Goal: Information Seeking & Learning: Learn about a topic

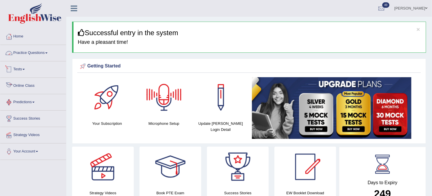
click at [42, 49] on link "Practice Questions" at bounding box center [33, 52] width 66 height 14
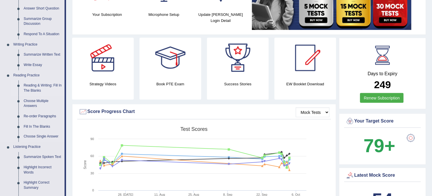
scroll to position [128, 0]
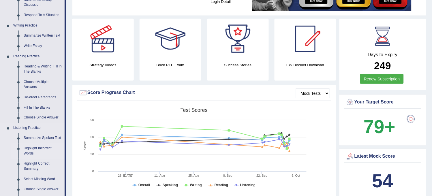
click at [39, 151] on link "Highlight Incorrect Words" at bounding box center [43, 151] width 44 height 15
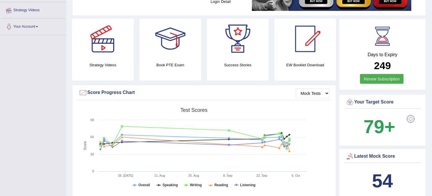
scroll to position [151, 0]
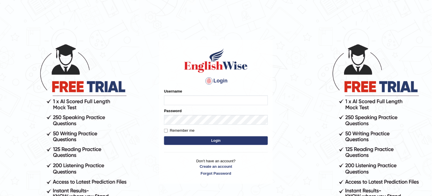
type input "obehi00"
click at [184, 140] on button "Login" at bounding box center [216, 140] width 104 height 9
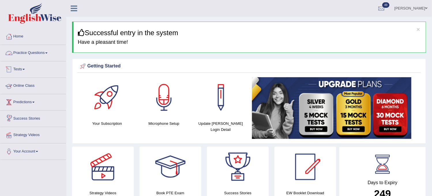
click at [32, 58] on link "Practice Questions" at bounding box center [33, 52] width 66 height 14
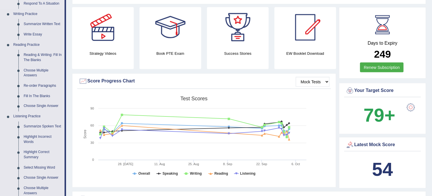
scroll to position [160, 0]
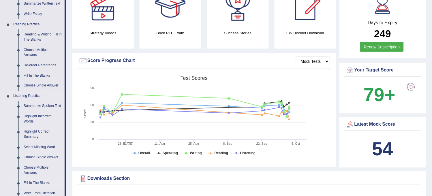
click at [33, 182] on link "Fill In The Blanks" at bounding box center [43, 183] width 44 height 10
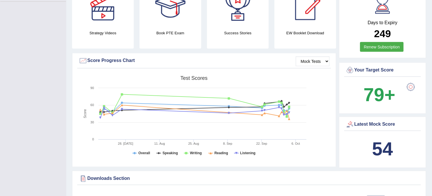
scroll to position [89, 0]
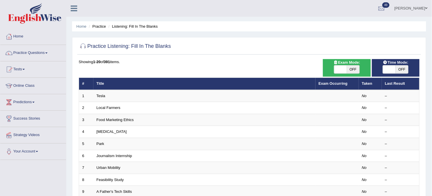
click at [400, 68] on span "OFF" at bounding box center [402, 70] width 13 height 8
checkbox input "true"
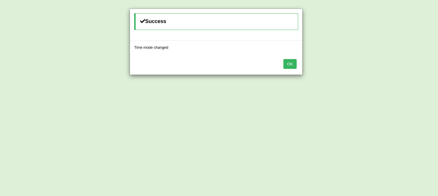
click at [293, 64] on button "OK" at bounding box center [289, 64] width 13 height 10
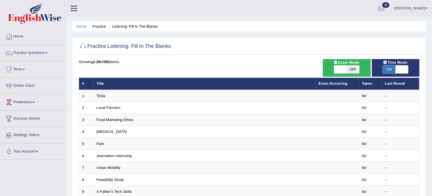
click at [349, 69] on span "OFF" at bounding box center [353, 70] width 13 height 8
checkbox input "true"
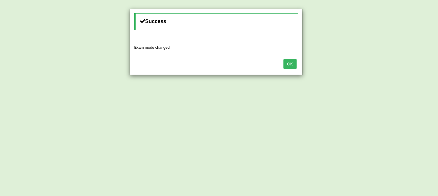
click at [289, 67] on button "OK" at bounding box center [289, 64] width 13 height 10
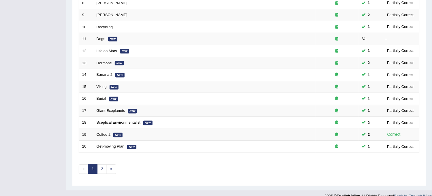
scroll to position [186, 0]
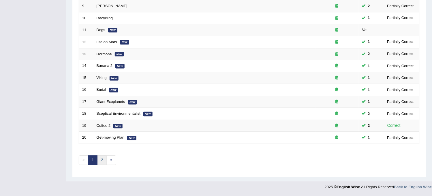
click at [104, 162] on link "2" at bounding box center [102, 161] width 10 height 10
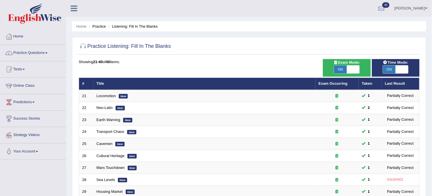
click at [343, 68] on span "ON" at bounding box center [340, 70] width 13 height 8
checkbox input "false"
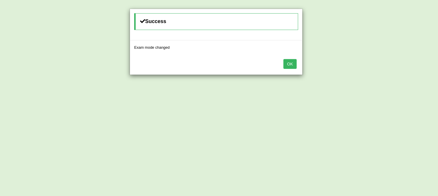
click at [289, 67] on button "OK" at bounding box center [289, 64] width 13 height 10
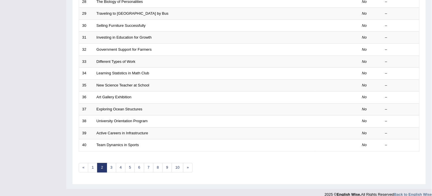
scroll to position [186, 0]
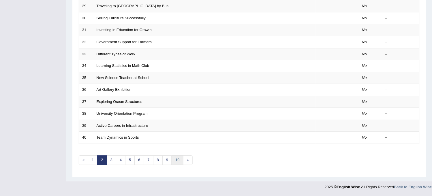
click at [178, 162] on link "10" at bounding box center [178, 161] width 12 height 10
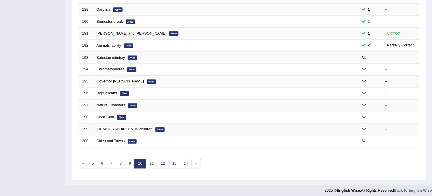
scroll to position [186, 0]
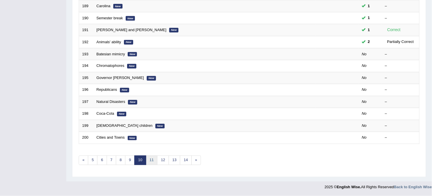
click at [149, 160] on link "11" at bounding box center [152, 161] width 12 height 10
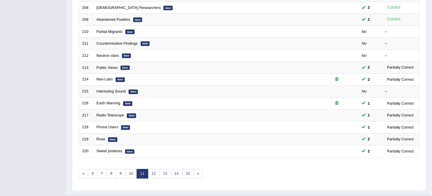
scroll to position [186, 0]
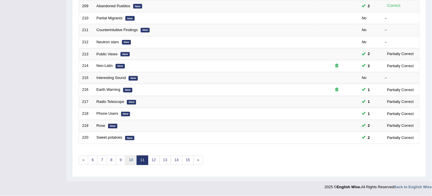
click at [133, 162] on link "10" at bounding box center [131, 161] width 12 height 10
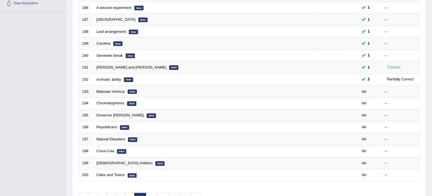
scroll to position [160, 0]
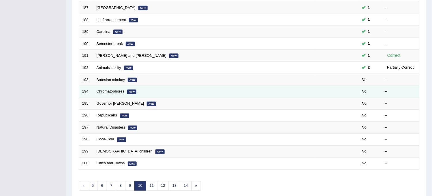
click at [108, 91] on link "Chromatophores" at bounding box center [111, 91] width 28 height 4
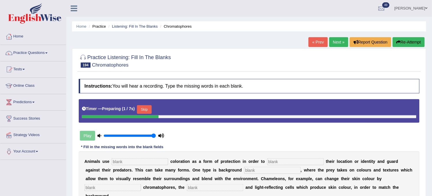
click at [318, 45] on link "« Prev" at bounding box center [318, 42] width 19 height 10
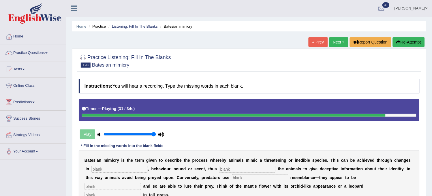
click at [416, 45] on button "Re-Attempt" at bounding box center [409, 42] width 32 height 10
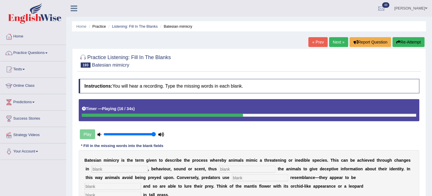
click at [416, 45] on button "Re-Attempt" at bounding box center [409, 42] width 32 height 10
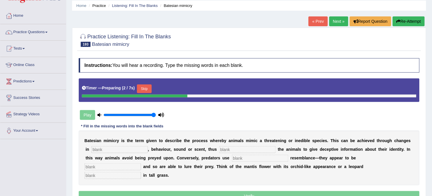
scroll to position [32, 0]
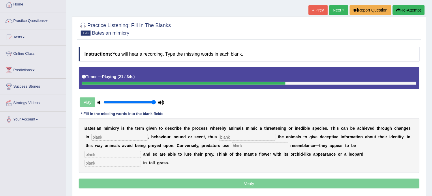
click at [417, 5] on button "Re-Attempt" at bounding box center [409, 10] width 32 height 10
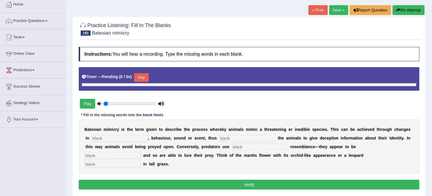
type input "1"
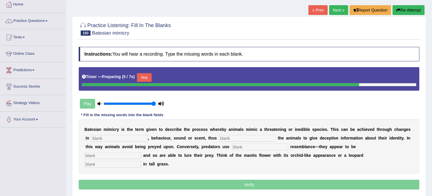
click at [151, 79] on button "Skip" at bounding box center [144, 77] width 14 height 9
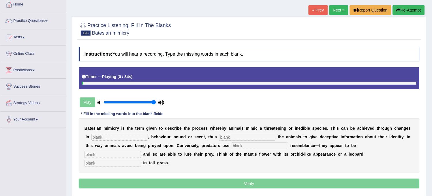
click at [151, 79] on div "Timer — Playing ( 0 / 34s )" at bounding box center [249, 77] width 335 height 10
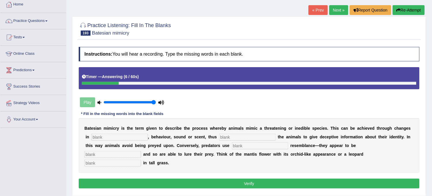
click at [408, 8] on button "Re-Attempt" at bounding box center [409, 10] width 32 height 10
click at [141, 160] on input "text" at bounding box center [113, 163] width 57 height 7
click at [141, 160] on input "lying" at bounding box center [113, 163] width 57 height 7
type input "laying"
click at [272, 146] on input "text" at bounding box center [260, 146] width 57 height 7
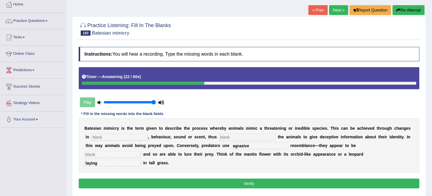
type input "agrasive"
click at [237, 134] on input "text" at bounding box center [247, 137] width 57 height 7
type input "anabling"
click at [130, 138] on input "text" at bounding box center [119, 137] width 57 height 7
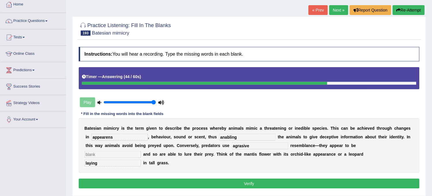
click at [109, 136] on input "appearens" at bounding box center [119, 137] width 57 height 7
click at [115, 134] on input "appearens" at bounding box center [119, 137] width 57 height 7
click at [107, 137] on input "appearnc" at bounding box center [119, 137] width 57 height 7
type input "appearanc"
click at [141, 151] on input "text" at bounding box center [113, 154] width 57 height 7
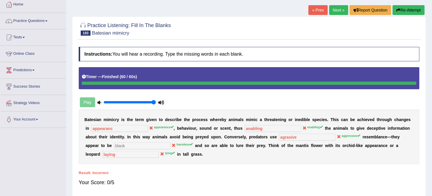
click at [421, 9] on button "Re-Attempt" at bounding box center [409, 10] width 32 height 10
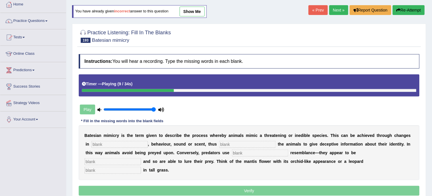
click at [126, 141] on input "text" at bounding box center [119, 144] width 57 height 7
click at [102, 144] on input "apperance" at bounding box center [119, 144] width 57 height 7
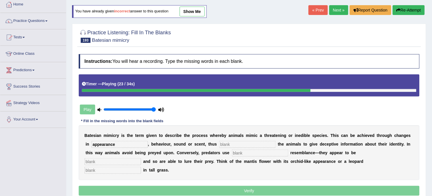
type input "appearance"
click at [235, 147] on input "text" at bounding box center [247, 144] width 57 height 7
type input "a"
type input "enabling"
click at [247, 154] on input "text" at bounding box center [260, 153] width 57 height 7
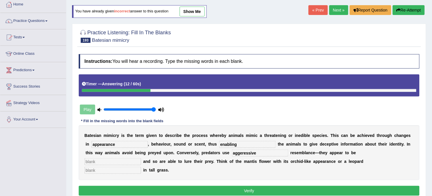
type input "aggeressive"
click at [141, 167] on input "text" at bounding box center [113, 170] width 57 height 7
type input "lying"
click at [141, 158] on input "text" at bounding box center [113, 161] width 57 height 7
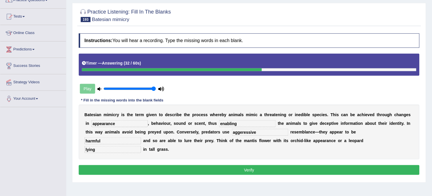
scroll to position [64, 0]
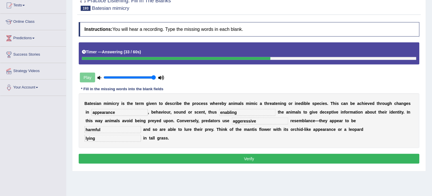
type input "harmful"
click at [359, 154] on button "Verify" at bounding box center [249, 159] width 341 height 10
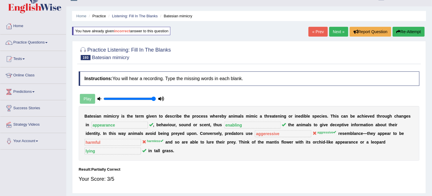
scroll to position [0, 0]
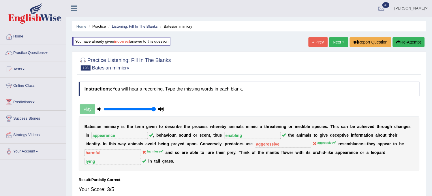
click at [336, 38] on link "Next »" at bounding box center [339, 42] width 19 height 10
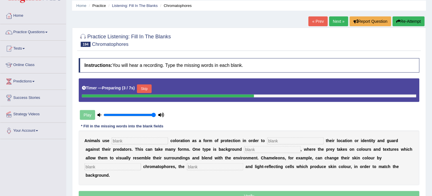
scroll to position [32, 0]
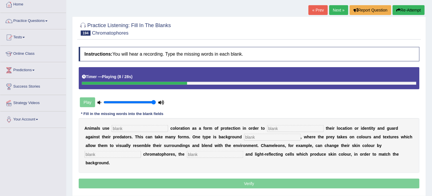
click at [413, 10] on button "Re-Attempt" at bounding box center [409, 10] width 32 height 10
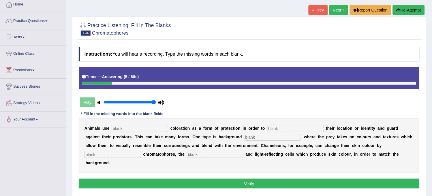
click at [404, 10] on button "Re-Attempt" at bounding box center [409, 10] width 32 height 10
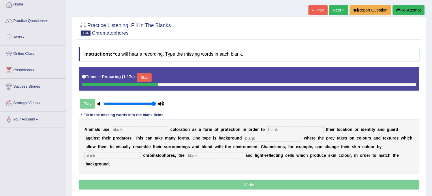
click at [147, 76] on button "Skip" at bounding box center [144, 77] width 14 height 9
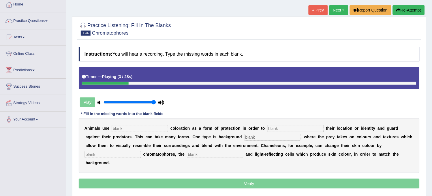
click at [126, 128] on input "text" at bounding box center [140, 128] width 57 height 7
type input "concling"
click at [280, 131] on input "text" at bounding box center [296, 128] width 57 height 7
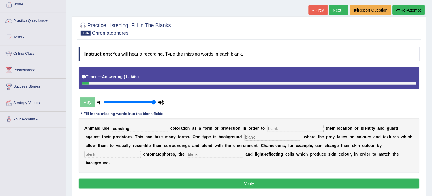
click at [219, 154] on input "text" at bounding box center [215, 154] width 57 height 7
type input "pigment"
click at [128, 156] on input "text" at bounding box center [113, 154] width 57 height 7
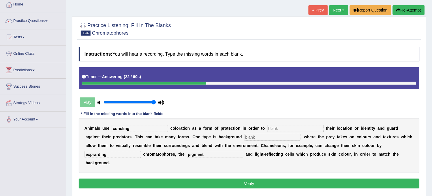
type input "exprarding"
click at [253, 136] on input "text" at bounding box center [272, 137] width 57 height 7
type input "matching"
click at [272, 129] on input "text" at bounding box center [296, 128] width 57 height 7
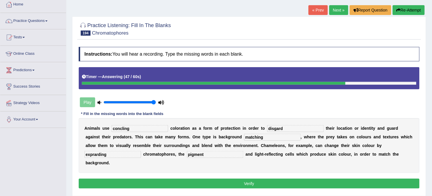
type input "disgard"
click at [219, 181] on button "Verify" at bounding box center [249, 184] width 341 height 10
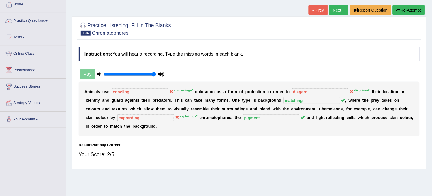
click at [338, 10] on link "Next »" at bounding box center [339, 10] width 19 height 10
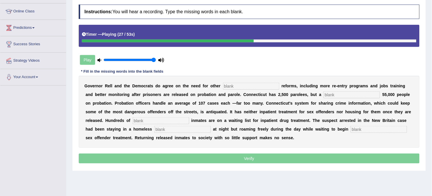
scroll to position [42, 0]
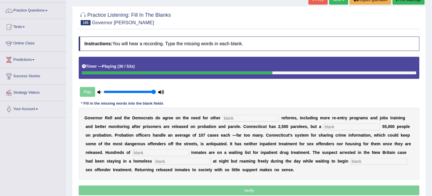
click at [417, 4] on button "Re-Attempt" at bounding box center [409, 0] width 32 height 10
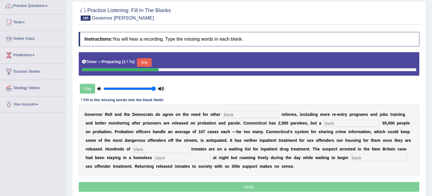
click at [151, 63] on button "Skip" at bounding box center [144, 62] width 14 height 9
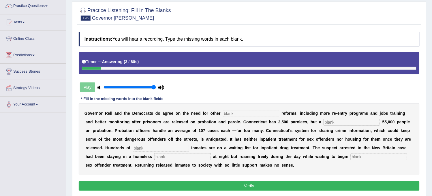
click at [169, 158] on input "text" at bounding box center [182, 157] width 57 height 7
click at [162, 156] on input "shelter" at bounding box center [182, 157] width 57 height 7
type input "shalter"
click at [154, 145] on input "text" at bounding box center [161, 148] width 57 height 7
type input "farmar"
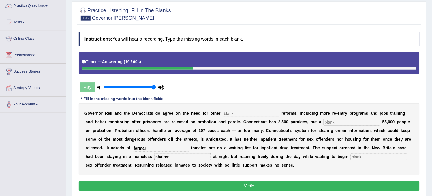
click at [328, 123] on input "text" at bounding box center [352, 122] width 57 height 7
type input "stragiling"
click at [261, 110] on input "text" at bounding box center [251, 113] width 57 height 7
type input "origen"
click at [255, 185] on button "Verify" at bounding box center [249, 186] width 341 height 10
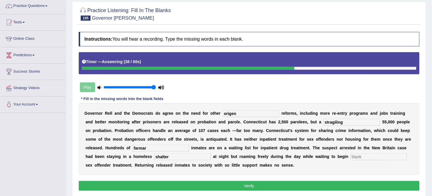
click at [364, 157] on input "text" at bounding box center [379, 157] width 57 height 7
type input "s"
type input "the"
click at [333, 186] on button "Verify" at bounding box center [249, 186] width 341 height 10
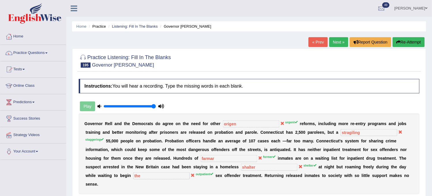
click at [413, 42] on button "Re-Attempt" at bounding box center [409, 42] width 32 height 10
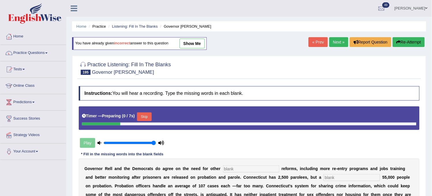
click at [236, 170] on input "text" at bounding box center [251, 169] width 57 height 7
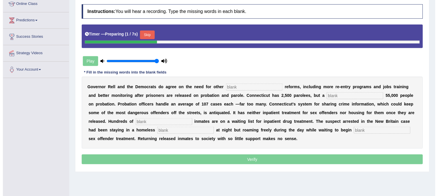
scroll to position [96, 0]
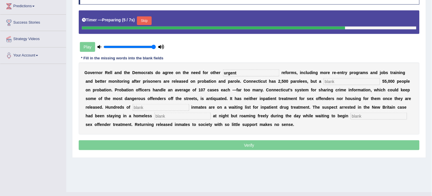
type input "urgent"
click at [340, 81] on input "text" at bounding box center [352, 81] width 57 height 7
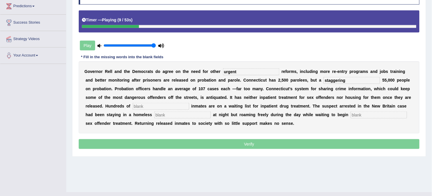
type input "staggering"
click at [181, 106] on input "text" at bounding box center [161, 106] width 57 height 7
type input "former"
click at [178, 117] on input "text" at bounding box center [182, 115] width 57 height 7
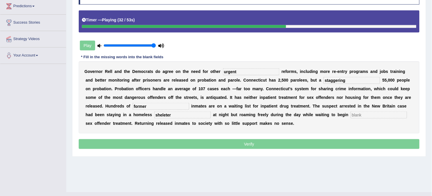
click at [167, 115] on input "sheleter" at bounding box center [182, 115] width 57 height 7
click at [166, 116] on input "sheleter" at bounding box center [182, 115] width 57 height 7
type input "shelter"
click at [387, 116] on input "text" at bounding box center [379, 115] width 57 height 7
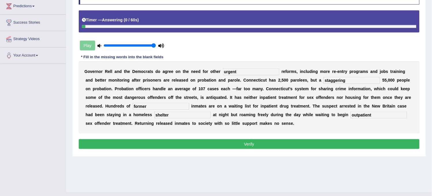
type input "outpatient"
click at [337, 145] on button "Verify" at bounding box center [249, 144] width 341 height 10
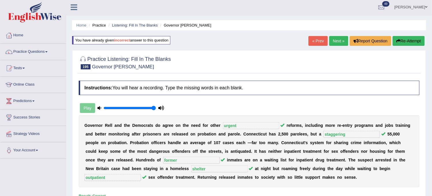
scroll to position [0, 0]
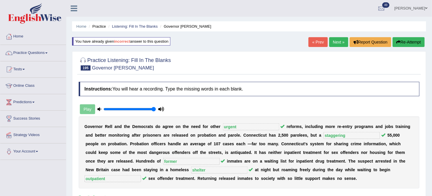
click at [336, 44] on link "Next »" at bounding box center [339, 42] width 19 height 10
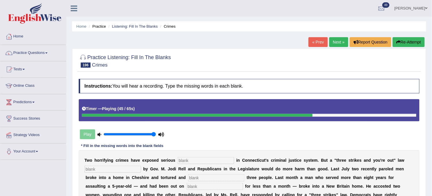
click at [404, 44] on button "Re-Attempt" at bounding box center [409, 42] width 32 height 10
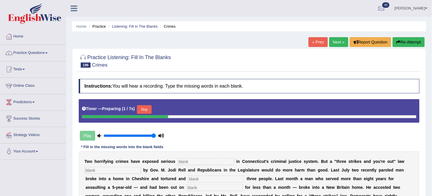
click at [209, 160] on input "text" at bounding box center [206, 161] width 57 height 7
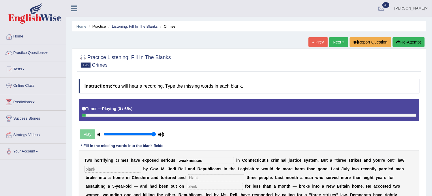
type input "weaknesses"
click at [139, 171] on input "text" at bounding box center [113, 169] width 57 height 7
type input "purposed"
click at [214, 179] on input "text" at bounding box center [216, 178] width 57 height 7
type input "murder"
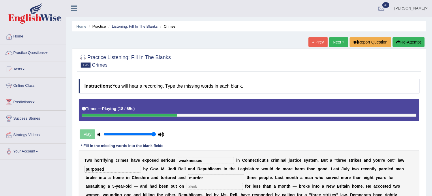
click at [209, 187] on input "text" at bounding box center [215, 186] width 57 height 7
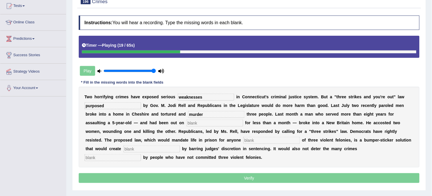
scroll to position [64, 0]
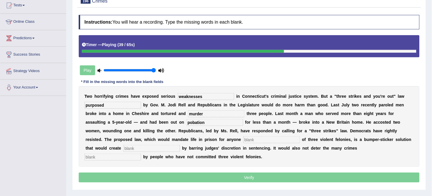
type input "pobation"
click at [250, 139] on input "text" at bounding box center [272, 139] width 57 height 7
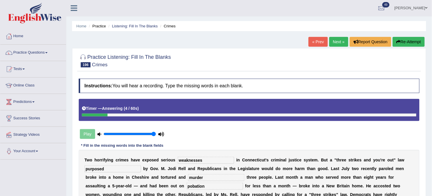
scroll to position [0, 0]
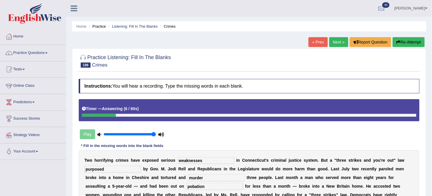
click at [414, 40] on button "Re-Attempt" at bounding box center [409, 42] width 32 height 10
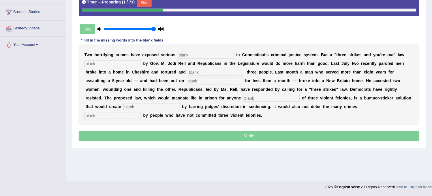
click at [215, 56] on input "text" at bounding box center [206, 55] width 57 height 7
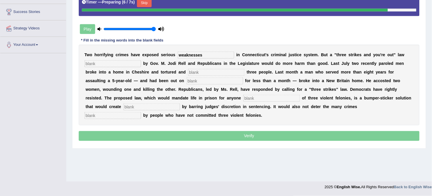
type input "weaknesses"
click at [135, 62] on input "text" at bounding box center [113, 63] width 57 height 7
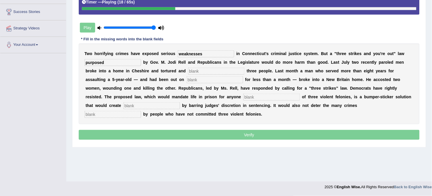
type input "purposed"
click at [231, 68] on input "text" at bounding box center [216, 71] width 57 height 7
type input "morder"
click at [220, 81] on input "text" at bounding box center [215, 79] width 57 height 7
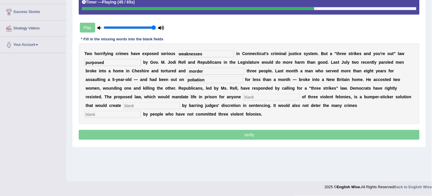
type input "pobation"
click at [264, 97] on input "text" at bounding box center [272, 97] width 57 height 7
type input "v"
type input "co"
click at [130, 116] on input "text" at bounding box center [113, 114] width 57 height 7
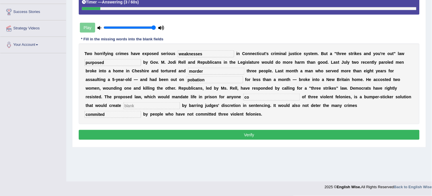
click at [100, 113] on input "commited" at bounding box center [113, 114] width 57 height 7
type input "committed"
click at [146, 106] on input "text" at bounding box center [152, 105] width 57 height 7
type input "injustice"
click at [290, 96] on input "co" at bounding box center [272, 97] width 57 height 7
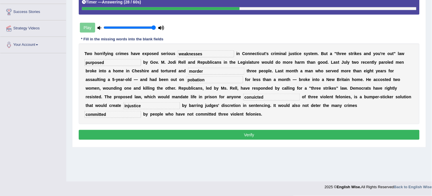
type input "conuicted"
click at [256, 131] on button "Verify" at bounding box center [249, 135] width 341 height 10
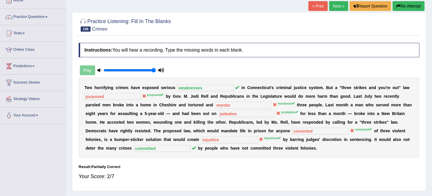
scroll to position [10, 0]
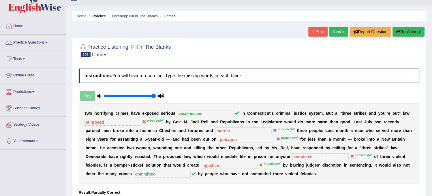
click at [402, 33] on button "Re-Attempt" at bounding box center [409, 32] width 32 height 10
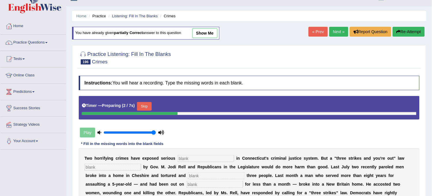
drag, startPoint x: 82, startPoint y: 161, endPoint x: 153, endPoint y: 154, distance: 71.6
click at [153, 154] on div "T w o h o r r i f y i n g c r i m e s h a v e e x p o s e d s e r i o u s i n C…" at bounding box center [249, 188] width 341 height 81
click at [192, 156] on input "text" at bounding box center [206, 158] width 57 height 7
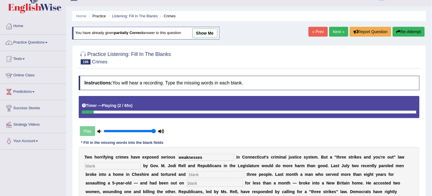
type input "weaknesses"
click at [129, 164] on input "text" at bounding box center [113, 166] width 57 height 7
type input "proposed"
click at [234, 176] on input "text" at bounding box center [216, 174] width 57 height 7
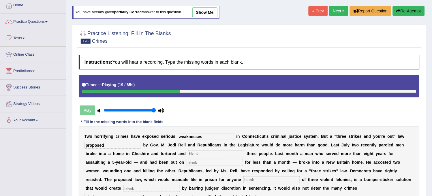
scroll to position [42, 0]
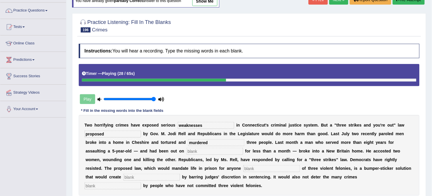
type input "murdered"
click at [209, 149] on input "text" at bounding box center [215, 151] width 57 height 7
click at [192, 151] on input "ptobation" at bounding box center [215, 151] width 57 height 7
type input "probation"
click at [263, 169] on input "text" at bounding box center [272, 168] width 57 height 7
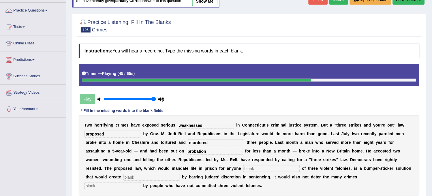
type input "v"
type input "convicted"
click at [172, 175] on input "text" at bounding box center [152, 177] width 57 height 7
type input "injustices"
click at [136, 186] on input "text" at bounding box center [113, 186] width 57 height 7
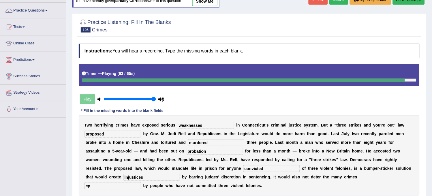
type input "c"
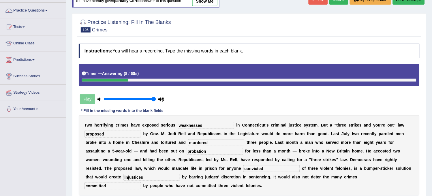
click at [136, 186] on input "committed" at bounding box center [113, 186] width 57 height 7
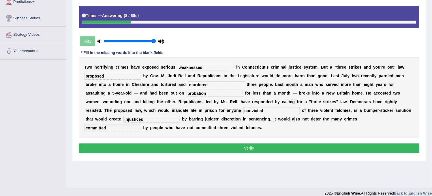
scroll to position [107, 0]
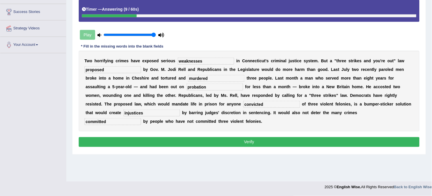
type input "committed"
click at [155, 140] on button "Verify" at bounding box center [249, 142] width 341 height 10
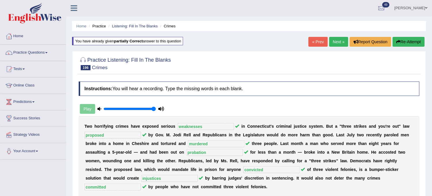
scroll to position [0, 0]
click at [338, 44] on link "Next »" at bounding box center [339, 42] width 19 height 10
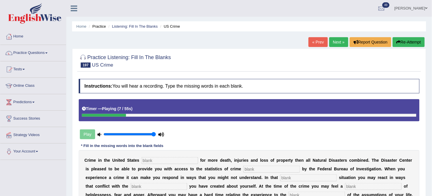
click at [320, 46] on link "« Prev" at bounding box center [318, 42] width 19 height 10
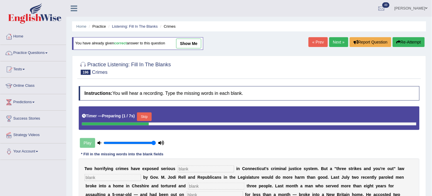
click at [197, 41] on link "show me" at bounding box center [188, 44] width 25 height 10
type input "weaknesses"
type input "proposed"
type input "murdered"
type input "probation"
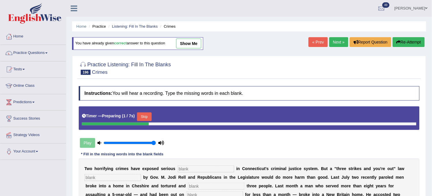
type input "convicted"
type input "injustices"
type input "committed"
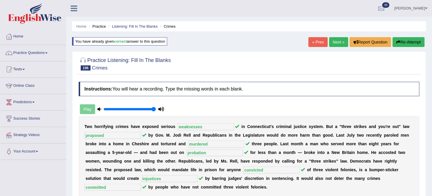
click at [335, 44] on link "Next »" at bounding box center [339, 42] width 19 height 10
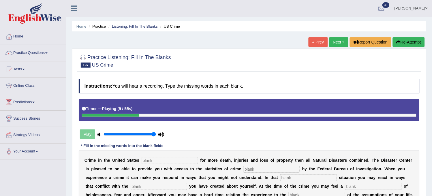
click at [402, 42] on button "Re-Attempt" at bounding box center [409, 42] width 32 height 10
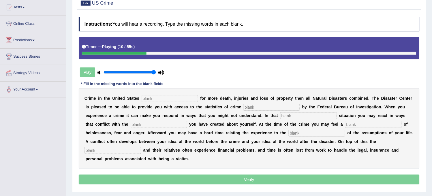
scroll to position [64, 0]
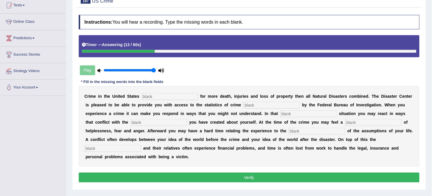
click at [134, 151] on input "text" at bounding box center [113, 148] width 57 height 7
type input "victim"
click at [312, 129] on input "text" at bounding box center [317, 131] width 57 height 7
type input "context"
click at [164, 124] on input "text" at bounding box center [159, 122] width 57 height 7
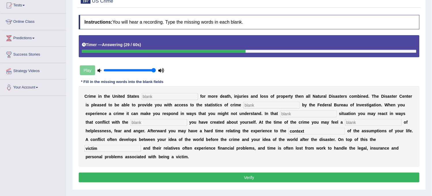
click at [306, 113] on input "text" at bounding box center [308, 114] width 57 height 7
type input "crices"
click at [274, 108] on input "text" at bounding box center [272, 105] width 57 height 7
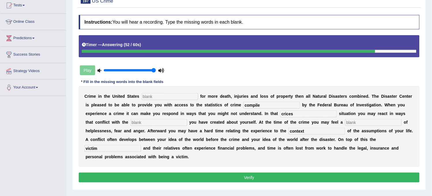
type input "compile"
click at [169, 96] on input "text" at bounding box center [170, 96] width 57 height 7
type input "accounts"
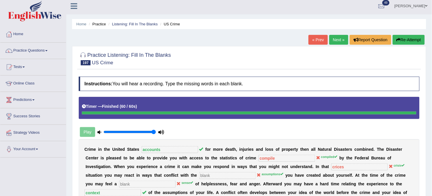
scroll to position [0, 0]
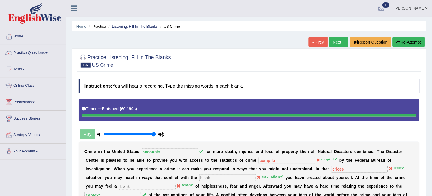
click at [342, 44] on link "Next »" at bounding box center [339, 42] width 19 height 10
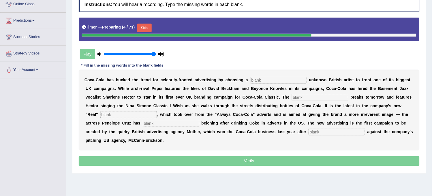
scroll to position [107, 0]
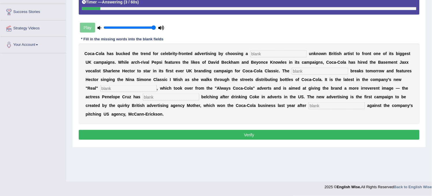
click at [346, 108] on input "text" at bounding box center [337, 105] width 57 height 7
type input "pitching"
click at [197, 96] on input "text" at bounding box center [171, 97] width 57 height 7
type input "appeared"
click at [132, 89] on input "text" at bounding box center [128, 88] width 57 height 7
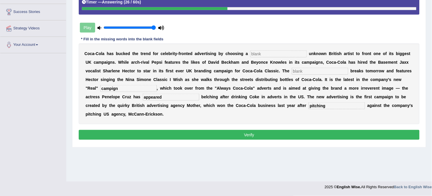
click at [330, 72] on input "text" at bounding box center [320, 71] width 57 height 7
click at [112, 87] on input "campign" at bounding box center [128, 88] width 57 height 7
type input "campaign"
click at [298, 74] on input "text" at bounding box center [320, 71] width 57 height 7
type input "ever"
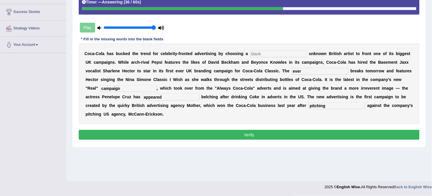
click at [265, 54] on input "text" at bounding box center [278, 53] width 57 height 7
type input "virtualy"
click at [256, 132] on button "Verify" at bounding box center [249, 135] width 341 height 10
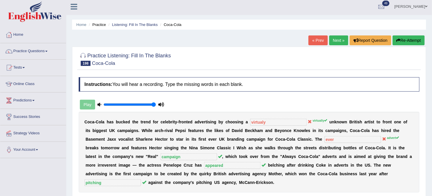
scroll to position [0, 0]
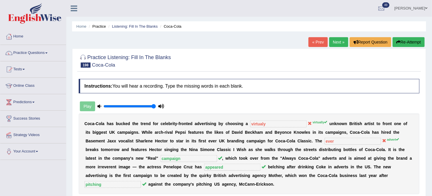
click at [338, 39] on link "Next »" at bounding box center [339, 42] width 19 height 10
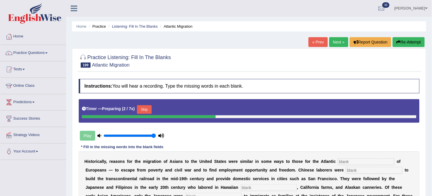
click at [317, 42] on link "« Prev" at bounding box center [318, 42] width 19 height 10
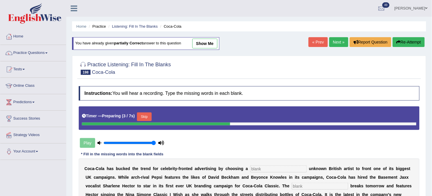
click at [337, 39] on link "Next »" at bounding box center [339, 42] width 19 height 10
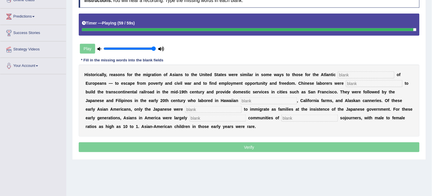
scroll to position [74, 0]
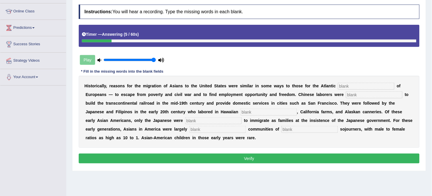
click at [340, 87] on input "text" at bounding box center [366, 86] width 57 height 7
type input "migration"
click at [364, 96] on input "text" at bounding box center [374, 94] width 57 height 7
type input "included"
click at [266, 110] on input "text" at bounding box center [269, 112] width 57 height 7
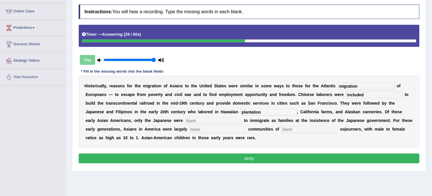
type input "plantation"
click at [217, 124] on input "text" at bounding box center [213, 120] width 57 height 7
type input "bachler"
click at [219, 130] on input "text" at bounding box center [218, 129] width 57 height 7
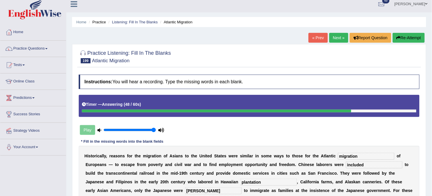
scroll to position [0, 0]
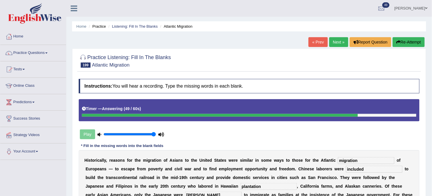
click at [413, 42] on button "Re-Attempt" at bounding box center [409, 42] width 32 height 10
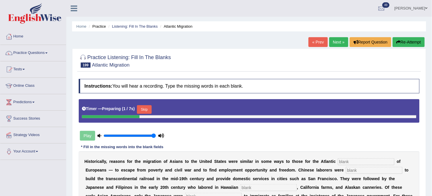
click at [345, 161] on input "text" at bounding box center [366, 161] width 57 height 7
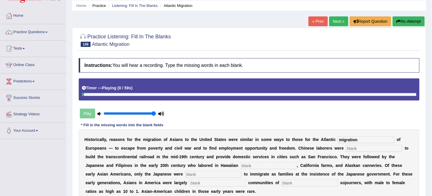
scroll to position [32, 0]
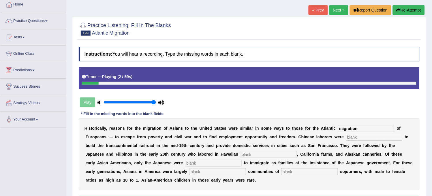
type input "migration"
click at [365, 138] on input "text" at bounding box center [374, 137] width 57 height 7
type input "included"
click at [276, 156] on input "text" at bounding box center [269, 154] width 57 height 7
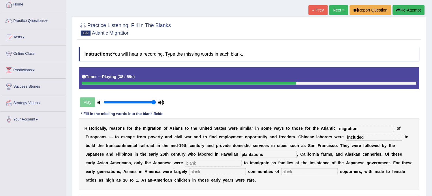
type input "plantations"
click at [214, 161] on input "text" at bounding box center [213, 163] width 57 height 7
type input "lort"
click at [211, 169] on input "text" at bounding box center [218, 172] width 57 height 7
click at [190, 174] on input "bavhelor" at bounding box center [218, 172] width 57 height 7
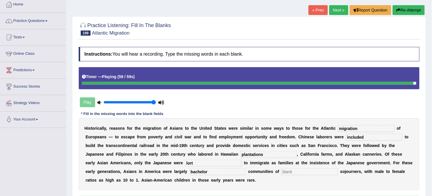
type input "bachelor"
click at [282, 171] on input "text" at bounding box center [310, 172] width 57 height 7
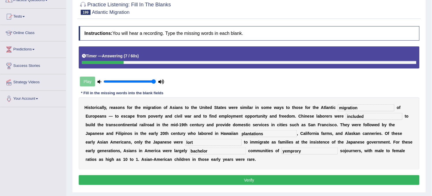
scroll to position [64, 0]
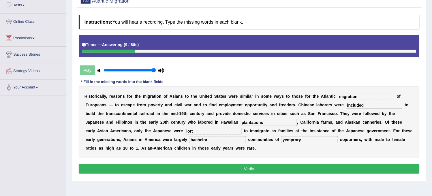
click at [282, 139] on input "yemprory" at bounding box center [310, 139] width 57 height 7
type input "temprory"
click at [253, 167] on button "Verify" at bounding box center [249, 169] width 341 height 10
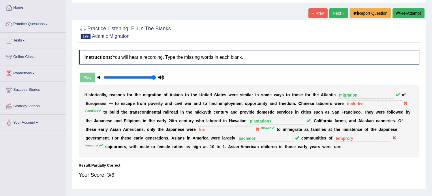
scroll to position [0, 0]
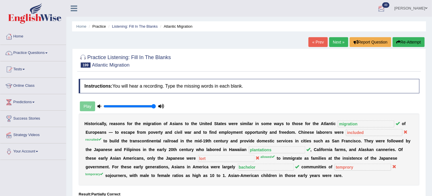
click at [340, 43] on link "Next »" at bounding box center [339, 42] width 19 height 10
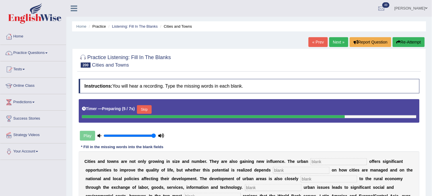
click at [339, 38] on link "Next »" at bounding box center [339, 42] width 19 height 10
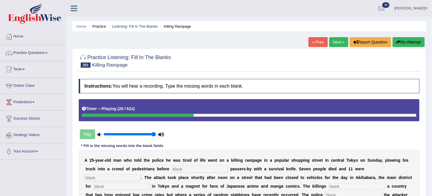
click at [406, 41] on button "Re-Attempt" at bounding box center [409, 42] width 32 height 10
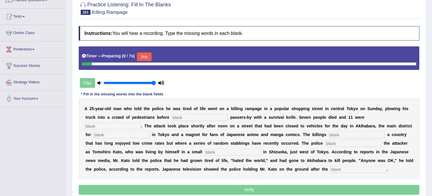
scroll to position [64, 0]
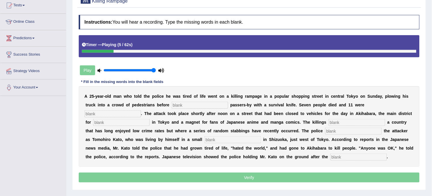
click at [195, 103] on input "text" at bounding box center [200, 105] width 57 height 7
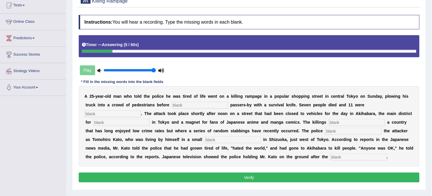
click at [195, 104] on input "text" at bounding box center [200, 105] width 57 height 7
type input "stabling"
click at [124, 111] on input "text" at bounding box center [113, 114] width 57 height 7
type input "injured"
click at [116, 122] on input "text" at bounding box center [121, 122] width 57 height 7
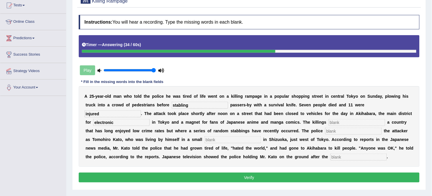
type input "electronic"
click at [354, 122] on input "text" at bounding box center [357, 122] width 57 height 7
type input "stung"
click at [346, 128] on input "text" at bounding box center [354, 131] width 57 height 7
type input "a"
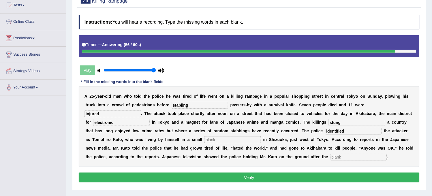
type input "identified"
click at [258, 136] on input "text" at bounding box center [233, 139] width 57 height 7
type input "aparme"
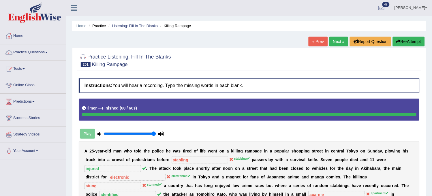
scroll to position [0, 0]
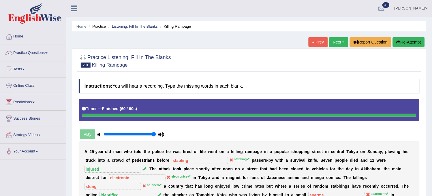
click at [399, 44] on button "Re-Attempt" at bounding box center [409, 42] width 32 height 10
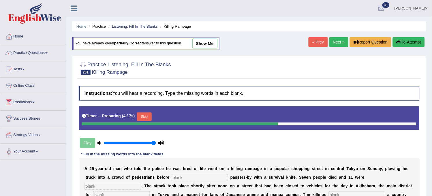
click at [188, 180] on input "text" at bounding box center [200, 177] width 57 height 7
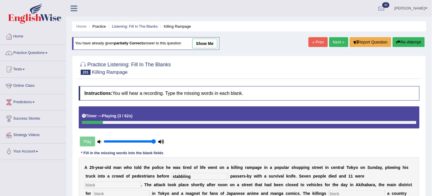
scroll to position [96, 0]
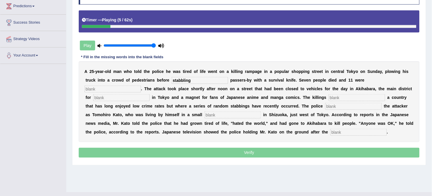
type input "stabbling"
click at [105, 88] on input "text" at bounding box center [113, 89] width 57 height 7
type input "injured"
click at [129, 100] on input "text" at bounding box center [121, 97] width 57 height 7
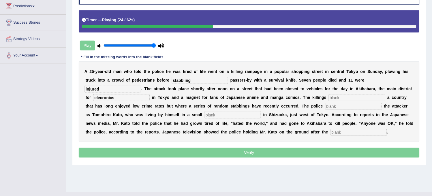
click at [103, 98] on input "elecronics" at bounding box center [121, 97] width 57 height 7
type input "electronics"
click at [341, 98] on input "text" at bounding box center [357, 97] width 57 height 7
type input "stung"
click at [346, 109] on input "text" at bounding box center [354, 106] width 57 height 7
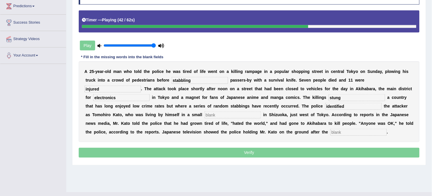
type input "identified"
click at [256, 116] on input "text" at bounding box center [233, 115] width 57 height 7
type input "apartment"
click at [356, 133] on input "text" at bounding box center [359, 132] width 57 height 7
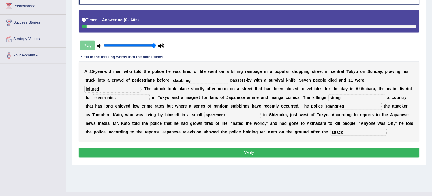
type input "attack"
click at [348, 157] on button "Verify" at bounding box center [249, 153] width 341 height 10
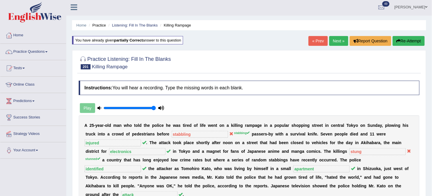
scroll to position [0, 0]
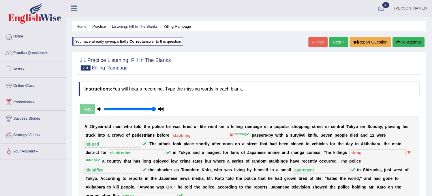
click at [336, 42] on link "Next »" at bounding box center [339, 42] width 19 height 10
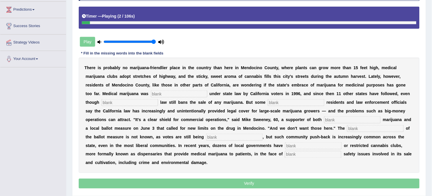
scroll to position [111, 0]
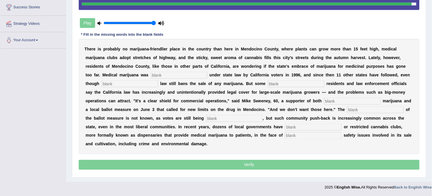
click at [321, 137] on input "text" at bounding box center [313, 135] width 57 height 7
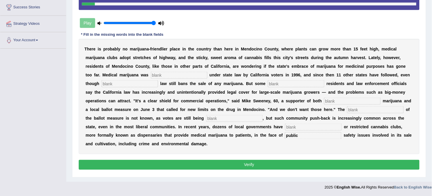
type input "public"
click at [296, 124] on input "text" at bounding box center [313, 127] width 57 height 7
type input "band"
click at [250, 115] on input "text" at bounding box center [234, 118] width 57 height 7
type input "counted"
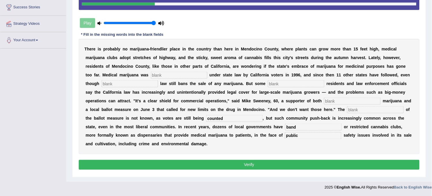
click at [358, 111] on input "text" at bounding box center [375, 109] width 57 height 7
type input "outcome"
click at [356, 98] on input "text" at bounding box center [352, 101] width 57 height 7
type input "medical"
click at [301, 85] on input "text" at bounding box center [296, 84] width 57 height 7
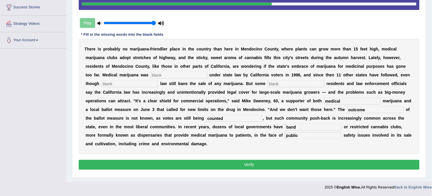
click at [155, 84] on input "text" at bounding box center [130, 84] width 57 height 7
type input "fadrel"
click at [171, 76] on input "text" at bounding box center [179, 75] width 57 height 7
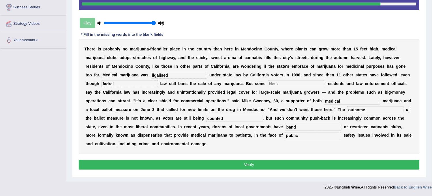
click at [154, 74] on input "ligalised" at bounding box center [179, 75] width 57 height 7
type input "legalised"
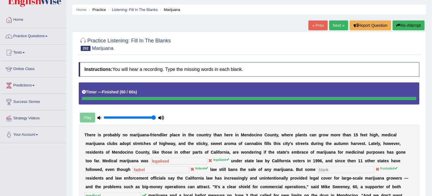
scroll to position [0, 0]
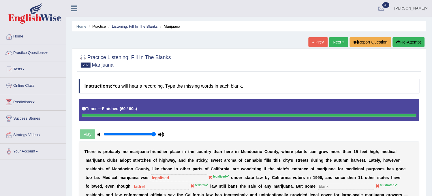
click at [339, 41] on link "Next »" at bounding box center [339, 42] width 19 height 10
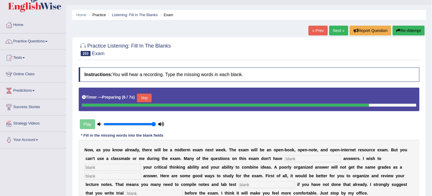
scroll to position [32, 0]
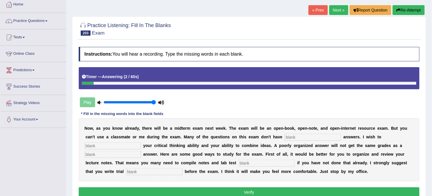
click at [160, 173] on input "text" at bounding box center [154, 172] width 57 height 7
type input "outlines"
click at [247, 160] on input "text" at bounding box center [267, 163] width 57 height 7
type input "results"
click at [118, 153] on input "text" at bounding box center [113, 154] width 57 height 7
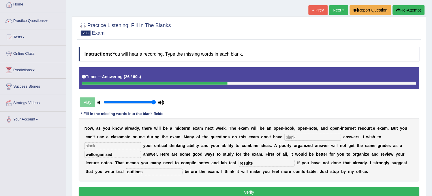
click at [94, 155] on input "wellorganized" at bounding box center [113, 154] width 57 height 7
click at [109, 154] on input "well organized" at bounding box center [113, 154] width 57 height 7
type input "well organised"
click at [124, 145] on input "text" at bounding box center [113, 146] width 57 height 7
type input "asses"
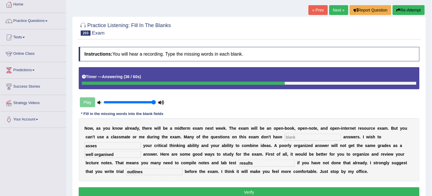
click at [312, 139] on input "text" at bounding box center [313, 137] width 57 height 7
type input "the"
click at [268, 195] on button "Verify" at bounding box center [249, 193] width 341 height 10
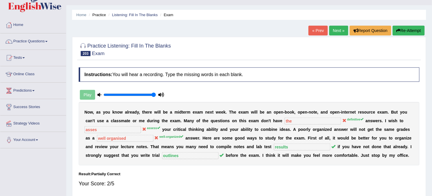
scroll to position [0, 0]
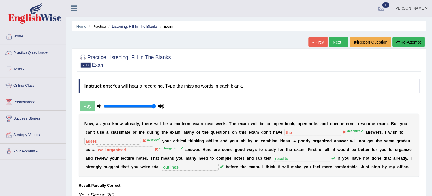
click at [340, 42] on link "Next »" at bounding box center [339, 42] width 19 height 10
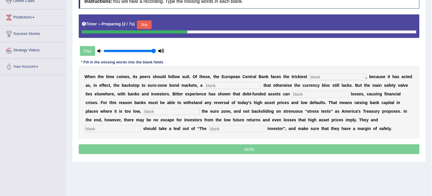
scroll to position [96, 0]
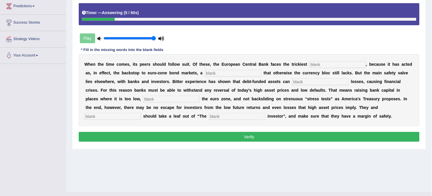
click at [241, 117] on input "text" at bounding box center [237, 116] width 57 height 7
type input "intelligent"
click at [99, 119] on input "text" at bounding box center [113, 116] width 57 height 7
click at [99, 117] on input "reguleter" at bounding box center [113, 116] width 57 height 7
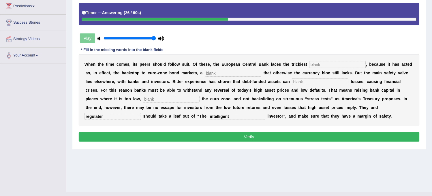
type input "regulater"
click at [164, 97] on input "text" at bounding box center [171, 99] width 57 height 7
type input "defolt"
click at [299, 79] on input "text" at bounding box center [320, 81] width 57 height 7
click at [229, 70] on input "text" at bounding box center [233, 73] width 57 height 7
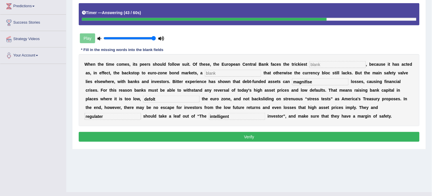
click at [343, 83] on input "magnifise" at bounding box center [320, 81] width 57 height 7
type input "magnify"
click at [237, 72] on input "text" at bounding box center [233, 73] width 57 height 7
type input "mechanisom"
click at [318, 62] on input "text" at bounding box center [338, 64] width 57 height 7
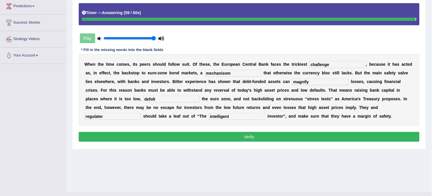
type input "challenge"
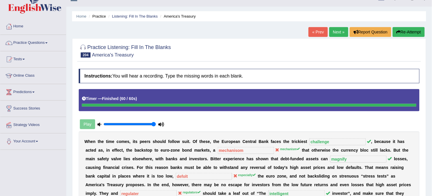
scroll to position [0, 0]
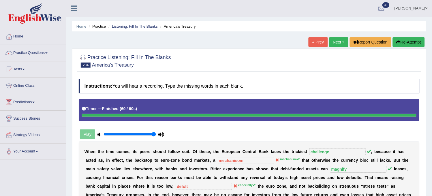
click at [332, 48] on div "« Prev Next » Report Question Re-Attempt" at bounding box center [368, 42] width 118 height 11
click at [335, 45] on link "Next »" at bounding box center [339, 42] width 19 height 10
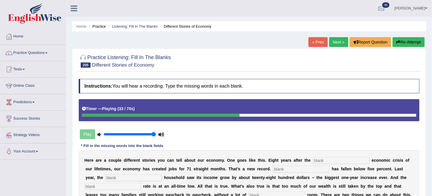
click at [406, 43] on button "Re-Attempt" at bounding box center [409, 42] width 32 height 10
click at [406, 44] on button "Re-Attempt" at bounding box center [409, 42] width 32 height 10
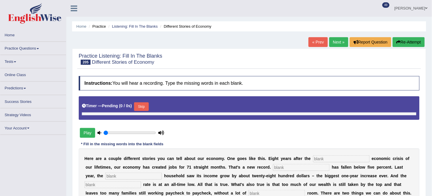
type input "1"
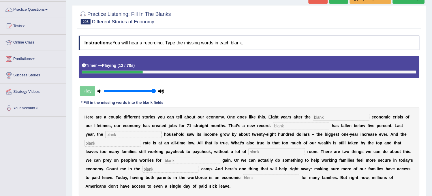
scroll to position [32, 0]
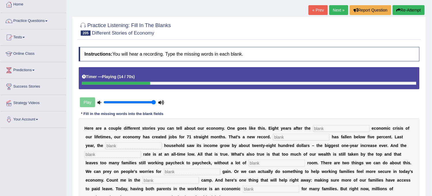
click at [416, 10] on button "Re-Attempt" at bounding box center [409, 10] width 32 height 10
click at [410, 12] on button "Re-Attempt" at bounding box center [409, 10] width 32 height 10
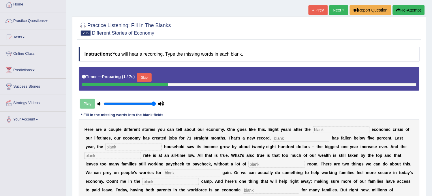
click at [151, 75] on button "Skip" at bounding box center [144, 77] width 14 height 9
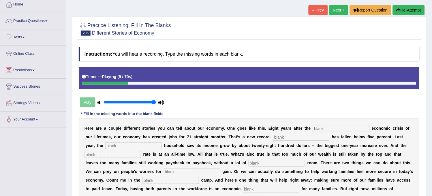
click at [321, 126] on input "text" at bounding box center [341, 128] width 57 height 7
type input "worlds"
click at [317, 136] on input "text" at bounding box center [301, 137] width 57 height 7
type input "unemployments"
click at [156, 143] on input "text" at bounding box center [133, 146] width 57 height 7
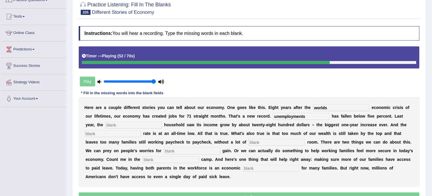
scroll to position [64, 0]
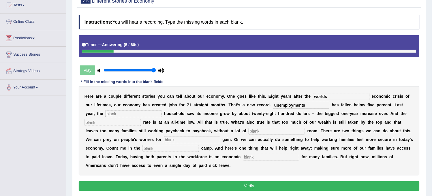
click at [266, 155] on input "text" at bounding box center [271, 157] width 57 height 7
type input "n"
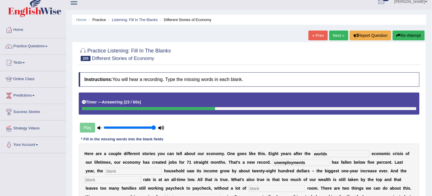
scroll to position [0, 0]
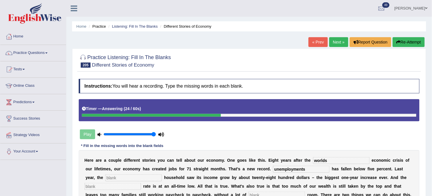
click at [407, 42] on button "Re-Attempt" at bounding box center [409, 42] width 32 height 10
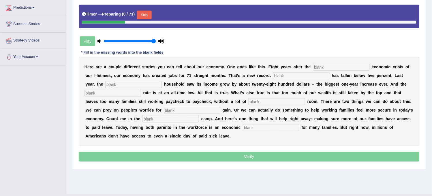
scroll to position [96, 0]
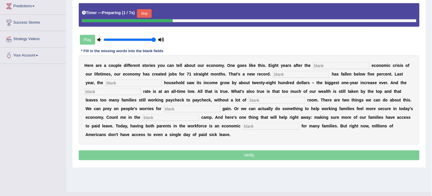
click at [324, 65] on input "text" at bounding box center [341, 65] width 57 height 7
type input "e"
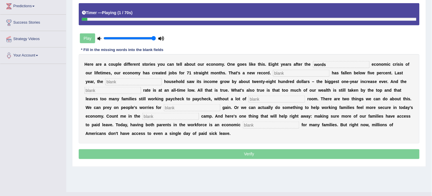
type input "words"
click at [319, 71] on input "text" at bounding box center [301, 73] width 57 height 7
click at [112, 82] on input "text" at bounding box center [133, 81] width 57 height 7
click at [307, 73] on input "unemployments" at bounding box center [301, 73] width 57 height 7
type input "unemployment"
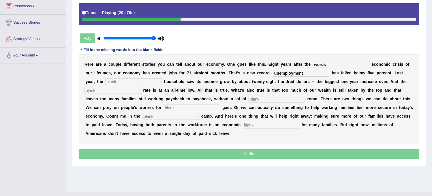
click at [153, 78] on input "text" at bounding box center [133, 81] width 57 height 7
type input "tipical"
click at [121, 91] on input "text" at bounding box center [113, 90] width 57 height 7
type input "unensured"
click at [261, 100] on input "text" at bounding box center [277, 99] width 57 height 7
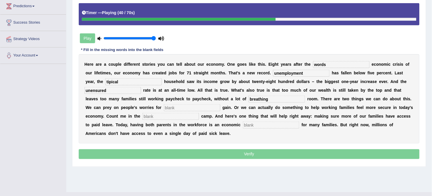
type input "breathing"
click at [201, 106] on input "text" at bounding box center [192, 107] width 57 height 7
type input "political"
click at [177, 114] on input "text" at bounding box center [171, 116] width 57 height 7
type input "lot"
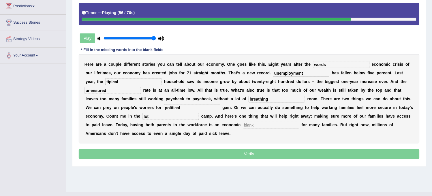
click at [280, 125] on input "text" at bounding box center [271, 125] width 57 height 7
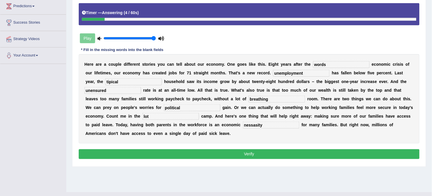
type input "nessasity"
click at [126, 88] on input "unensured" at bounding box center [113, 90] width 57 height 7
click at [109, 81] on input "tipical" at bounding box center [133, 81] width 57 height 7
type input "typical"
click at [181, 155] on button "Verify" at bounding box center [249, 154] width 341 height 10
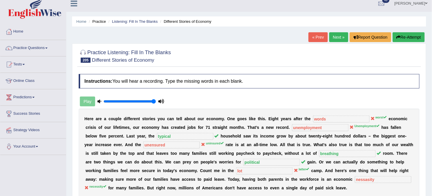
scroll to position [0, 0]
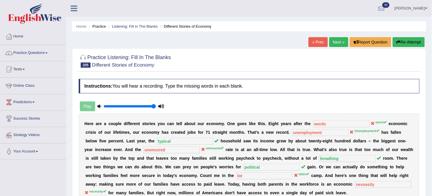
click at [343, 43] on link "Next »" at bounding box center [339, 42] width 19 height 10
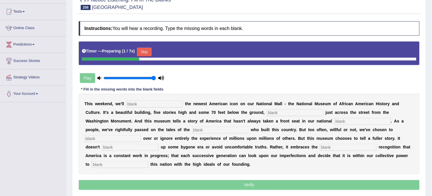
scroll to position [64, 0]
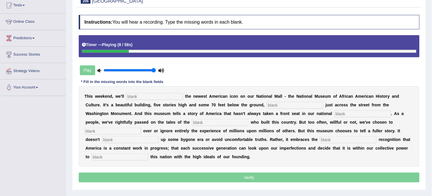
drag, startPoint x: 159, startPoint y: 104, endPoint x: 161, endPoint y: 99, distance: 5.7
click at [161, 99] on div "T h i s w e e k e n d , w e ' l l t h e n e w e s t A m e r i c a n i c o n o n…" at bounding box center [249, 126] width 341 height 81
click at [161, 99] on input "text" at bounding box center [154, 96] width 57 height 7
type input "dedicate"
click at [279, 106] on input "text" at bounding box center [295, 105] width 57 height 7
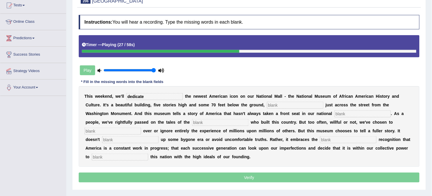
scroll to position [0, 0]
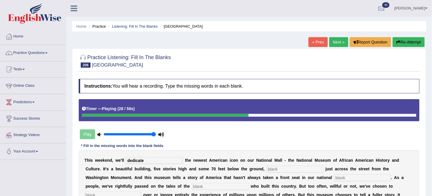
click at [405, 42] on button "Re-Attempt" at bounding box center [409, 42] width 32 height 10
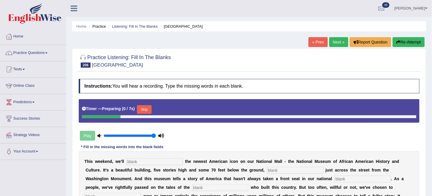
click at [159, 162] on input "text" at bounding box center [154, 161] width 57 height 7
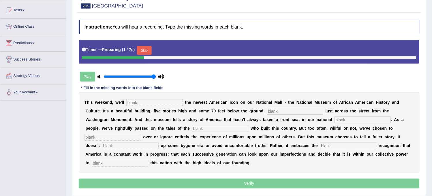
scroll to position [64, 0]
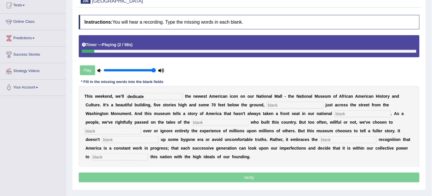
type input "dedicate"
click at [276, 105] on input "text" at bounding box center [295, 105] width 57 height 7
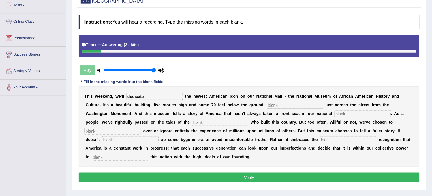
click at [113, 154] on input "text" at bounding box center [120, 157] width 57 height 7
type input "[PERSON_NAME]"
click at [129, 140] on input "text" at bounding box center [130, 139] width 57 height 7
type input "couse"
click at [335, 115] on input "text" at bounding box center [363, 114] width 57 height 7
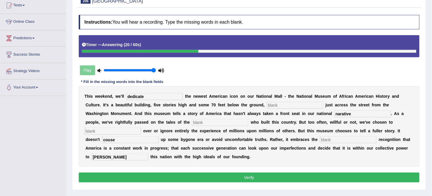
type input "narative"
click at [301, 102] on input "text" at bounding box center [295, 105] width 57 height 7
type input "situated"
click at [194, 122] on input "text" at bounding box center [220, 122] width 57 height 7
type input "the"
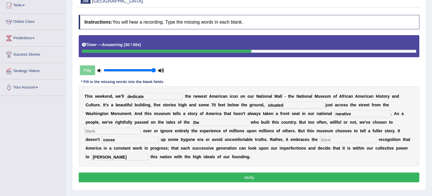
click at [96, 128] on input "text" at bounding box center [113, 131] width 57 height 7
type input "o"
type input "is"
click at [330, 142] on input "text" at bounding box center [348, 139] width 57 height 7
type input "in"
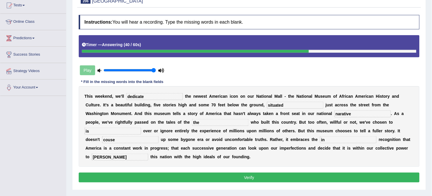
click at [304, 178] on button "Verify" at bounding box center [249, 178] width 341 height 10
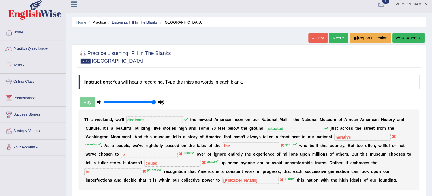
scroll to position [0, 0]
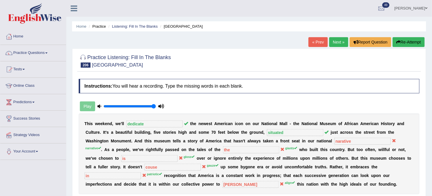
click at [330, 46] on link "Next »" at bounding box center [339, 42] width 19 height 10
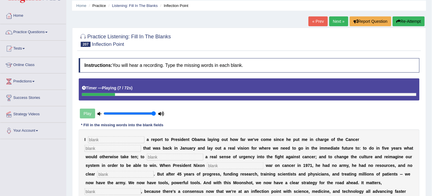
scroll to position [32, 0]
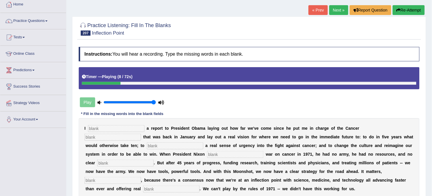
click at [411, 10] on button "Re-Attempt" at bounding box center [409, 10] width 32 height 10
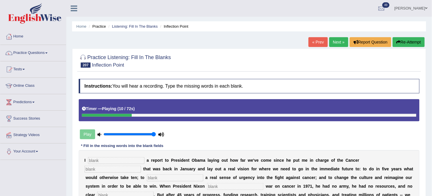
click at [409, 42] on button "Re-Attempt" at bounding box center [409, 42] width 32 height 10
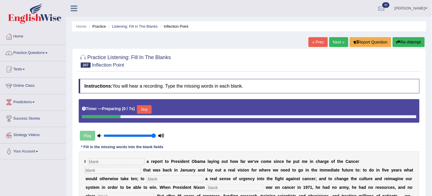
click at [151, 111] on button "Skip" at bounding box center [144, 109] width 14 height 9
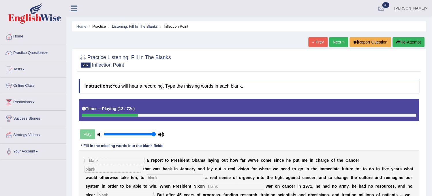
click at [397, 42] on icon "button" at bounding box center [399, 42] width 4 height 4
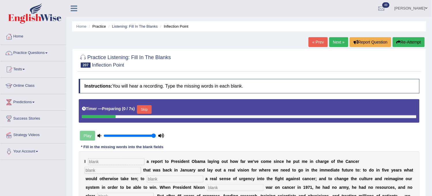
click at [151, 109] on button "Skip" at bounding box center [144, 109] width 14 height 9
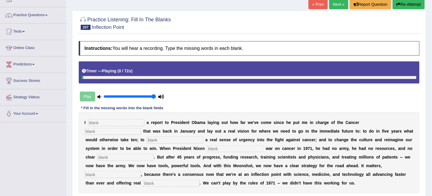
scroll to position [64, 0]
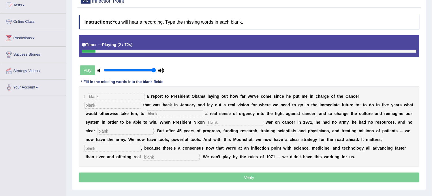
click at [110, 94] on input "text" at bounding box center [116, 96] width 57 height 7
type input "dilivered"
click at [108, 107] on input "text" at bounding box center [113, 105] width 57 height 7
type input ","
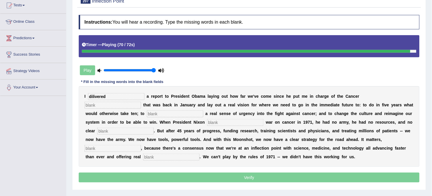
click at [165, 160] on input "text" at bounding box center [171, 157] width 57 height 7
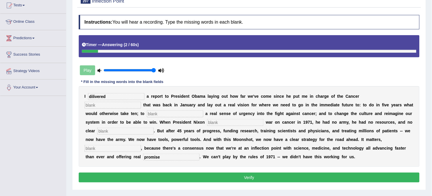
type input "promise"
click at [122, 147] on input "text" at bounding box center [113, 148] width 57 height 7
type input "s"
type input "g"
type input "fox"
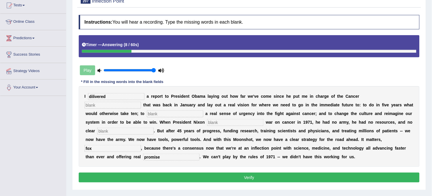
click at [131, 130] on input "text" at bounding box center [125, 131] width 57 height 7
click at [134, 130] on input "strategy" at bounding box center [125, 131] width 57 height 7
type input "strategy"
click at [223, 120] on input "text" at bounding box center [235, 122] width 57 height 7
click at [185, 113] on input "text" at bounding box center [175, 114] width 57 height 7
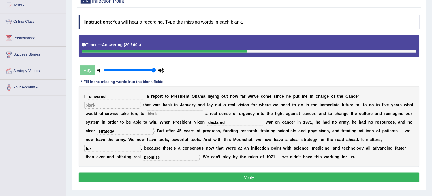
click at [217, 126] on input "declared" at bounding box center [235, 122] width 57 height 7
type input "decleared"
click at [159, 111] on input "text" at bounding box center [175, 114] width 57 height 7
type input "inject"
click at [115, 102] on input "text" at bounding box center [113, 105] width 57 height 7
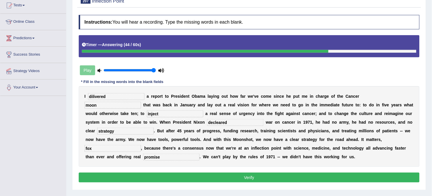
type input "moon"
click at [179, 183] on div "Instructions: You will hear a recording. Type the missing words in each blank. …" at bounding box center [249, 99] width 344 height 175
click at [180, 181] on button "Verify" at bounding box center [249, 178] width 341 height 10
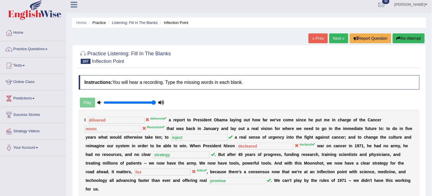
scroll to position [0, 0]
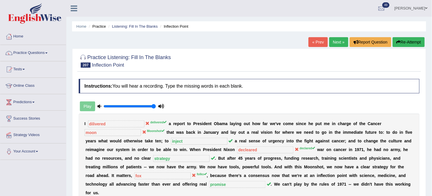
click at [330, 41] on link "Next »" at bounding box center [339, 42] width 19 height 10
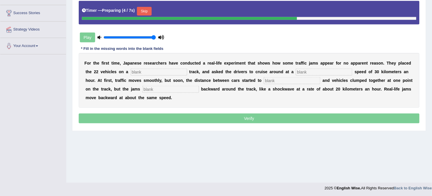
scroll to position [107, 0]
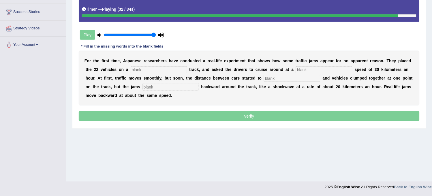
click at [177, 86] on input "text" at bounding box center [171, 87] width 57 height 7
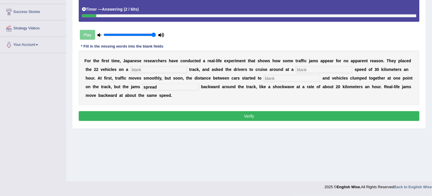
type input "spread"
click at [272, 77] on input "text" at bounding box center [292, 78] width 57 height 7
type input "vary"
click at [177, 71] on input "text" at bounding box center [159, 69] width 57 height 7
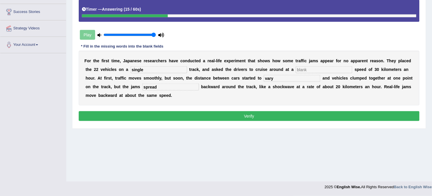
type input "single"
click at [304, 73] on input "text" at bounding box center [324, 69] width 57 height 7
type input "constant"
click at [293, 111] on button "Verify" at bounding box center [249, 116] width 341 height 10
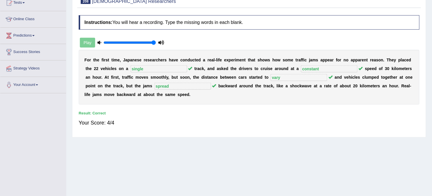
scroll to position [0, 0]
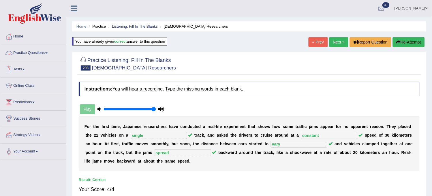
click at [37, 50] on link "Practice Questions" at bounding box center [33, 52] width 66 height 14
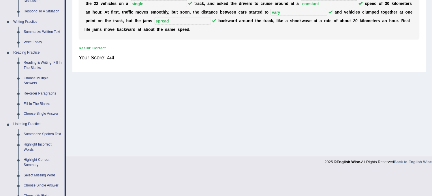
scroll to position [272, 0]
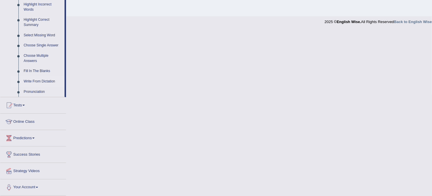
click at [43, 77] on link "Write From Dictation" at bounding box center [43, 81] width 44 height 10
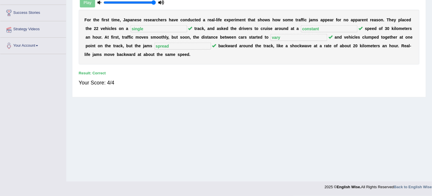
scroll to position [70, 0]
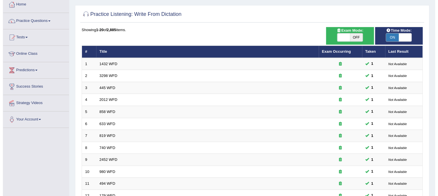
scroll to position [64, 0]
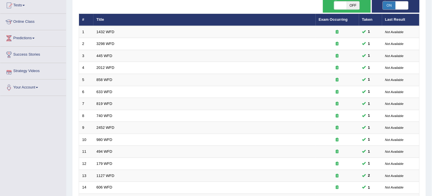
click at [353, 5] on span "OFF" at bounding box center [353, 5] width 13 height 8
checkbox input "true"
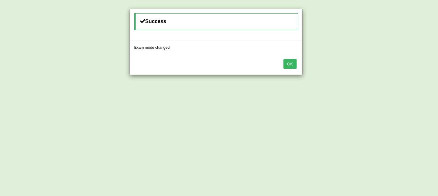
click at [292, 66] on button "OK" at bounding box center [289, 64] width 13 height 10
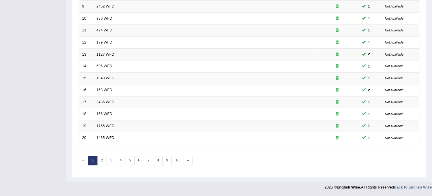
scroll to position [186, 0]
click at [182, 163] on link "10" at bounding box center [178, 161] width 12 height 10
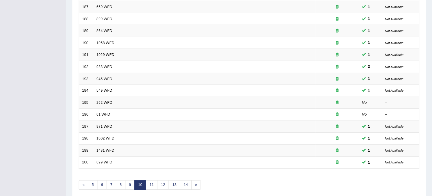
scroll to position [186, 0]
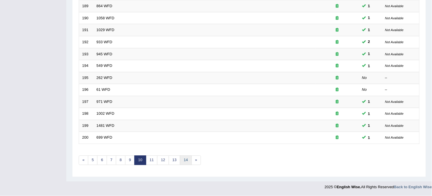
drag, startPoint x: 0, startPoint y: 0, endPoint x: 182, endPoint y: 163, distance: 244.4
click at [182, 163] on link "14" at bounding box center [186, 161] width 12 height 10
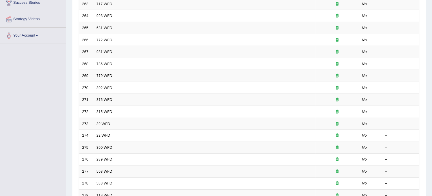
scroll to position [186, 0]
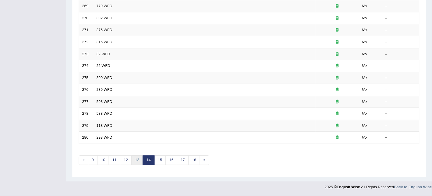
click at [136, 161] on link "13" at bounding box center [138, 161] width 12 height 10
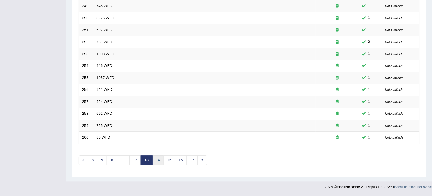
click at [160, 162] on link "14" at bounding box center [158, 161] width 12 height 10
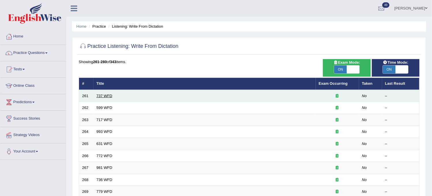
click at [107, 97] on link "737 WFD" at bounding box center [105, 96] width 16 height 4
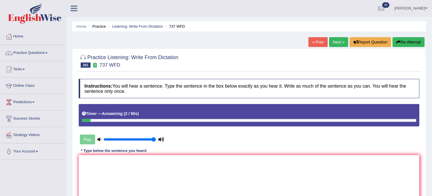
click at [411, 42] on button "Re-Attempt" at bounding box center [409, 42] width 32 height 10
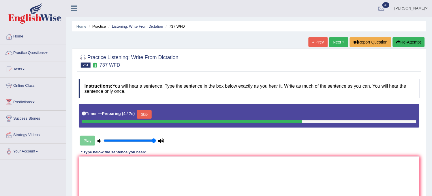
click at [149, 117] on button "Skip" at bounding box center [144, 114] width 14 height 9
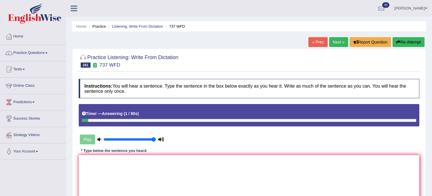
click at [335, 45] on link "Next »" at bounding box center [339, 42] width 19 height 10
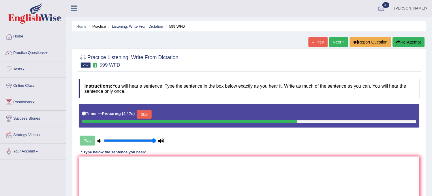
click at [141, 117] on button "Skip" at bounding box center [144, 114] width 14 height 9
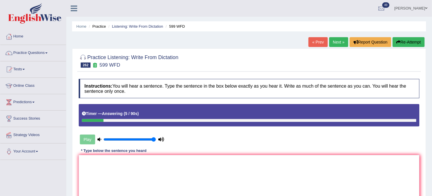
click at [410, 41] on button "Re-Attempt" at bounding box center [409, 42] width 32 height 10
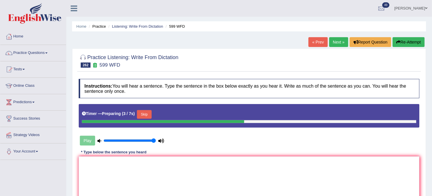
click at [147, 113] on button "Skip" at bounding box center [144, 114] width 14 height 9
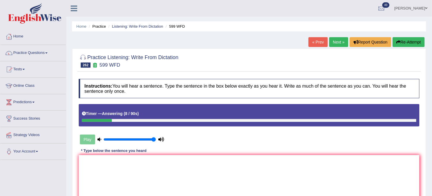
click at [413, 40] on button "Re-Attempt" at bounding box center [409, 42] width 32 height 10
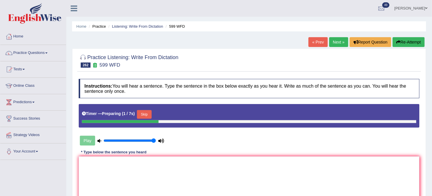
click at [148, 115] on button "Skip" at bounding box center [144, 114] width 14 height 9
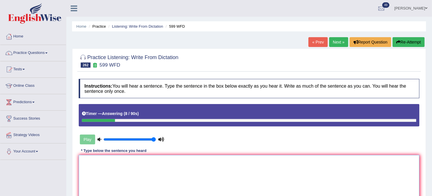
click at [116, 180] on textarea at bounding box center [249, 183] width 341 height 56
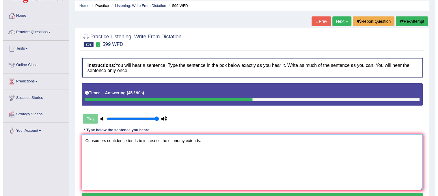
scroll to position [64, 0]
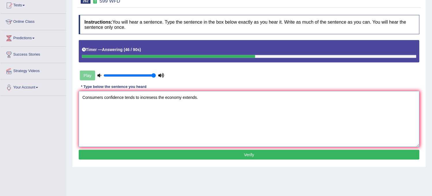
type textarea "Consumers confidence tends to incresess the economy extends."
click at [178, 154] on button "Verify" at bounding box center [249, 155] width 341 height 10
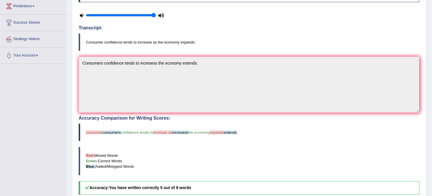
scroll to position [0, 0]
